Goal: Task Accomplishment & Management: Use online tool/utility

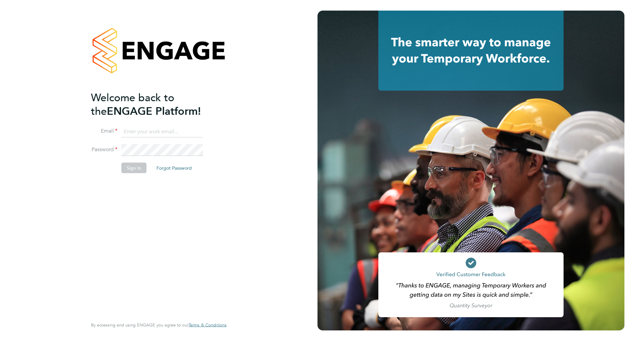
click at [152, 133] on input at bounding box center [162, 132] width 82 height 12
type input "Plamen.Ivanov@Vistry.co.uk"
click at [128, 167] on button "Sign In" at bounding box center [133, 168] width 25 height 11
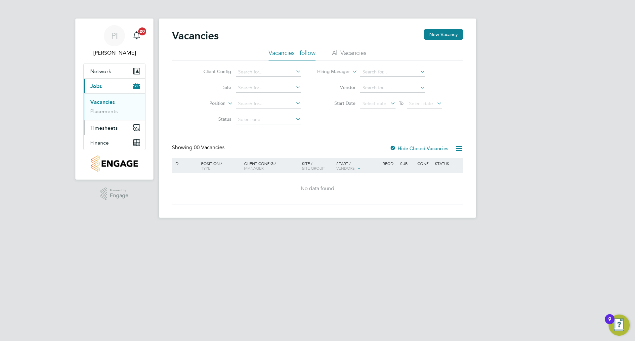
click at [110, 127] on span "Timesheets" at bounding box center [103, 128] width 27 height 6
click at [106, 131] on button "Timesheets" at bounding box center [115, 127] width 62 height 15
click at [105, 114] on link "Timesheets" at bounding box center [103, 117] width 27 height 6
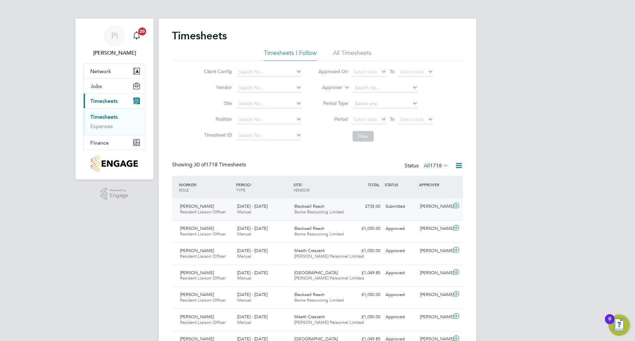
click at [457, 203] on icon at bounding box center [456, 205] width 8 height 5
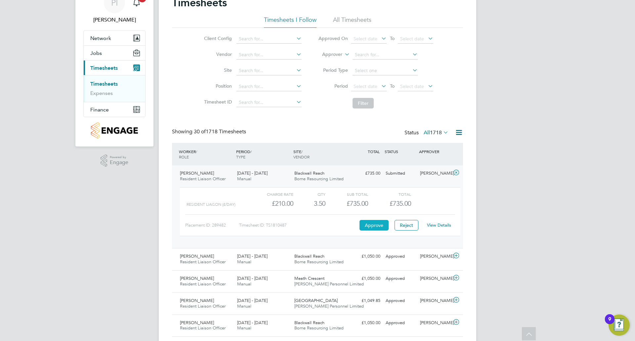
click at [375, 225] on button "Approve" at bounding box center [374, 225] width 29 height 11
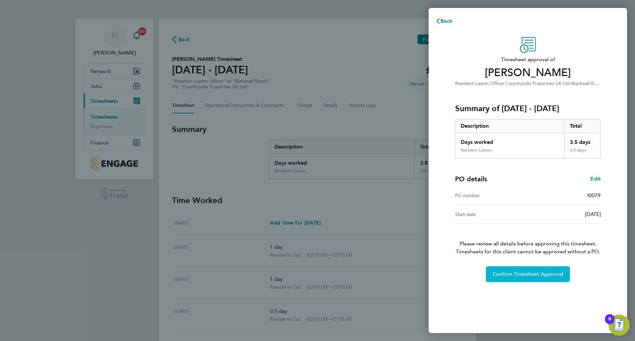
click at [542, 278] on button "Confirm Timesheet Approval" at bounding box center [528, 274] width 84 height 16
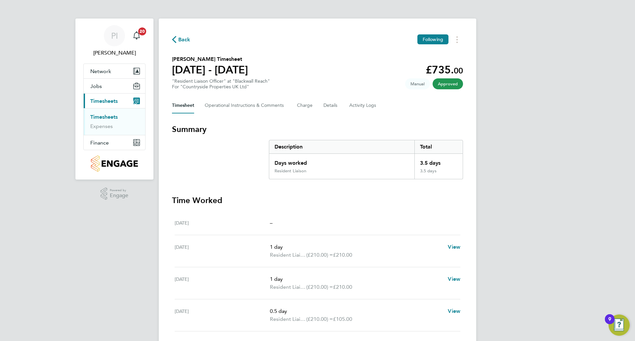
click at [348, 222] on div "–" at bounding box center [365, 223] width 191 height 8
